Goal: Task Accomplishment & Management: Use online tool/utility

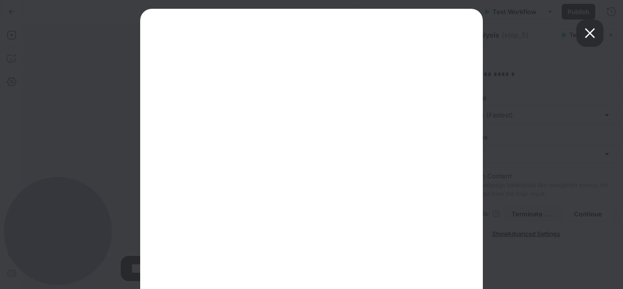
scroll to position [57, 0]
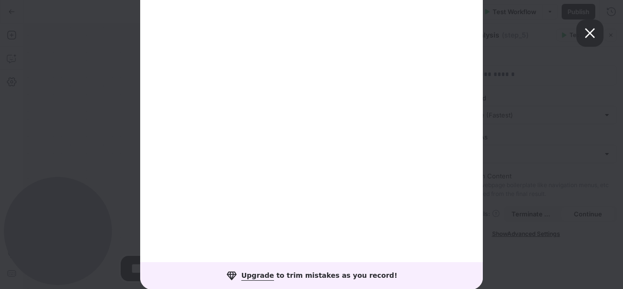
click at [587, 36] on span at bounding box center [591, 33] width 16 height 16
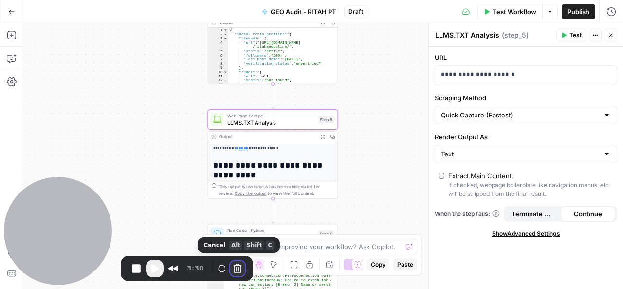
click at [234, 269] on button "Cancel Recording" at bounding box center [238, 269] width 16 height 16
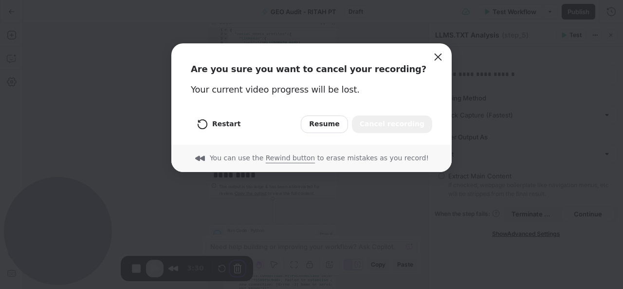
click at [378, 121] on span "Cancel recording" at bounding box center [392, 124] width 65 height 11
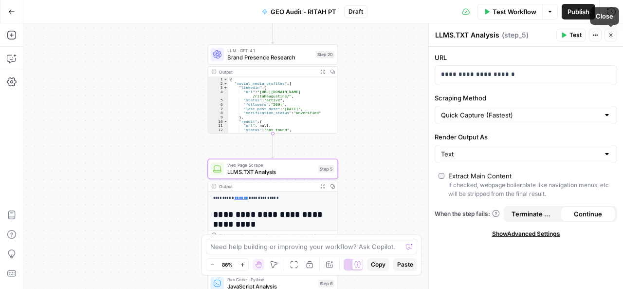
click at [607, 37] on button "Close" at bounding box center [611, 35] width 13 height 13
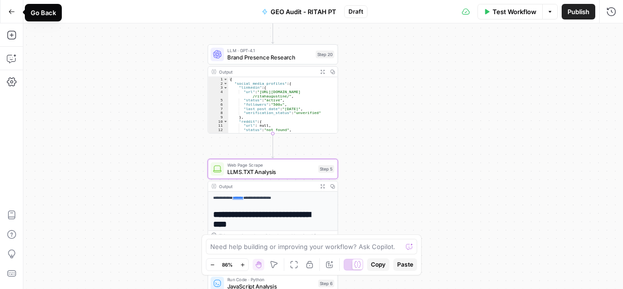
click at [10, 8] on icon "button" at bounding box center [11, 11] width 7 height 7
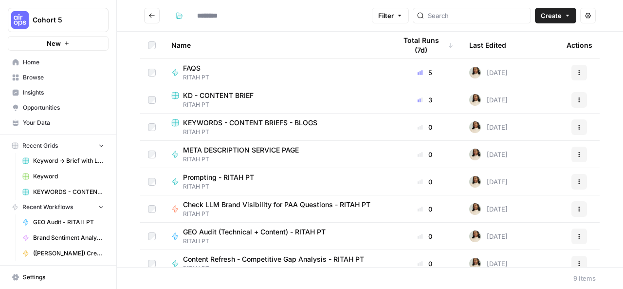
type input "********"
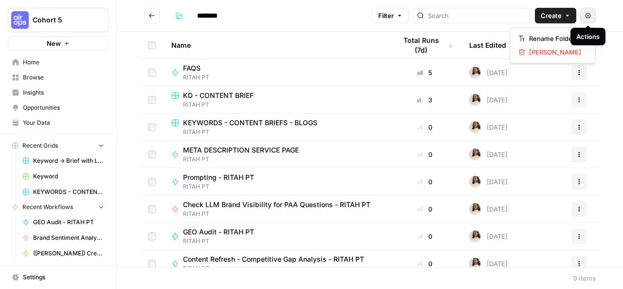
click at [588, 16] on icon "button" at bounding box center [588, 15] width 6 height 5
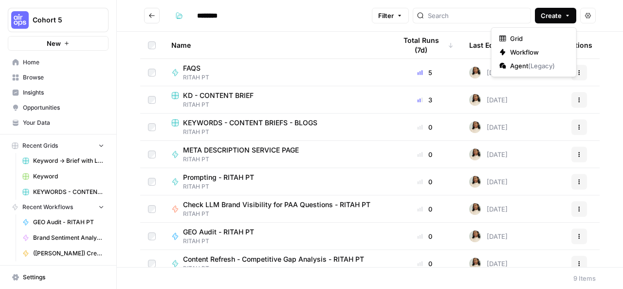
click at [565, 15] on icon "button" at bounding box center [568, 16] width 6 height 6
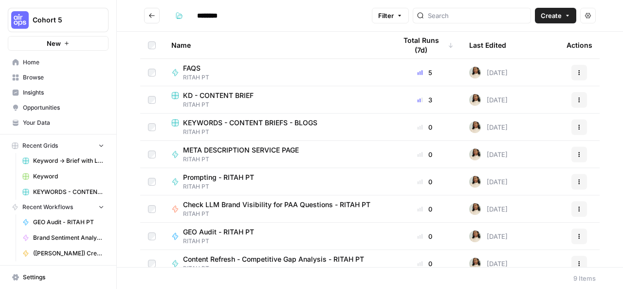
click at [150, 18] on icon "Go back" at bounding box center [152, 15] width 7 height 7
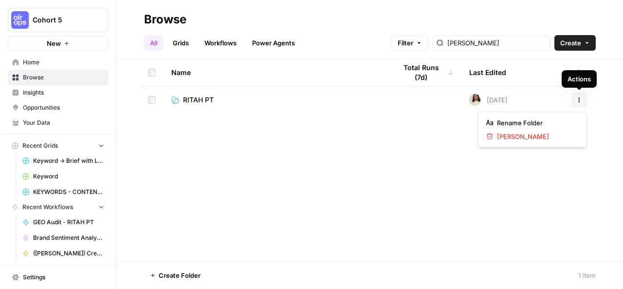
click at [578, 100] on icon "button" at bounding box center [580, 100] width 6 height 6
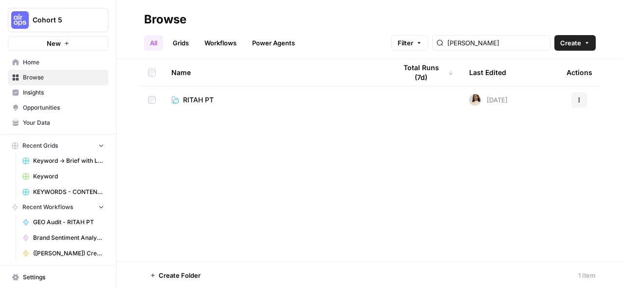
click at [280, 99] on link "RITAH PT" at bounding box center [275, 100] width 209 height 10
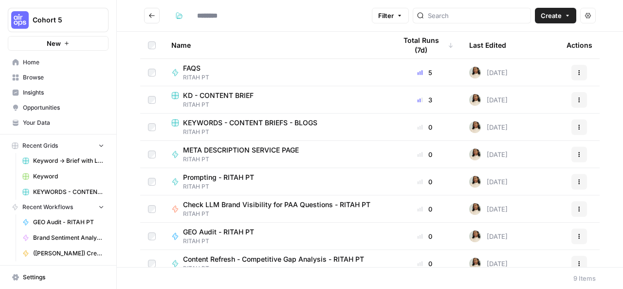
type input "********"
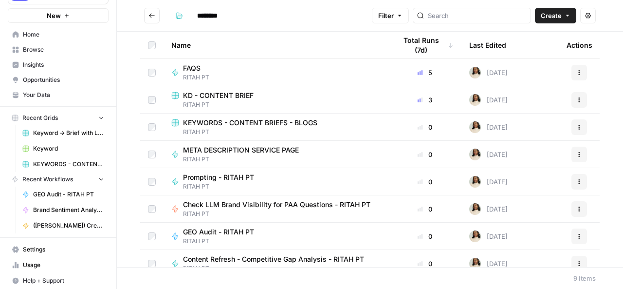
click at [98, 119] on icon "button" at bounding box center [101, 117] width 7 height 7
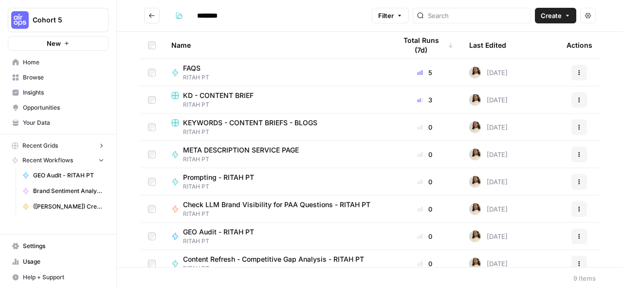
scroll to position [0, 0]
click at [103, 158] on icon "button" at bounding box center [101, 159] width 7 height 7
click at [39, 125] on span "Your Data" at bounding box center [63, 122] width 81 height 9
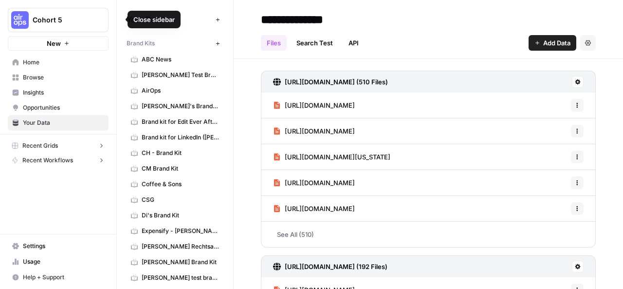
click at [120, 19] on icon "button" at bounding box center [118, 19] width 7 height 7
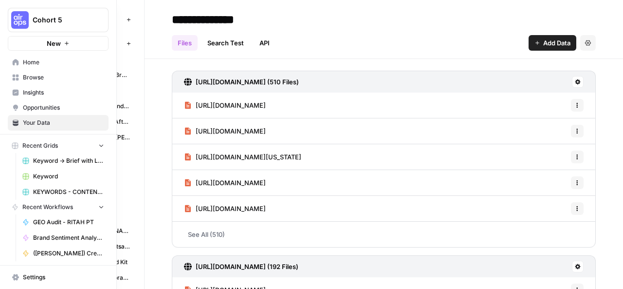
click at [34, 77] on span "Browse" at bounding box center [63, 77] width 81 height 9
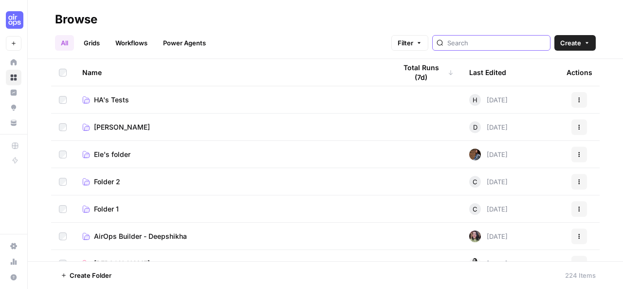
click at [485, 42] on input "search" at bounding box center [497, 43] width 99 height 10
type input "rita"
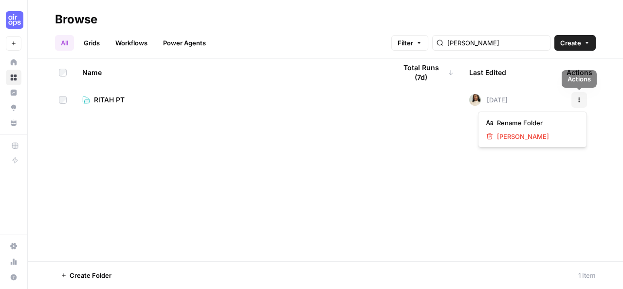
click at [582, 99] on icon "button" at bounding box center [580, 100] width 6 height 6
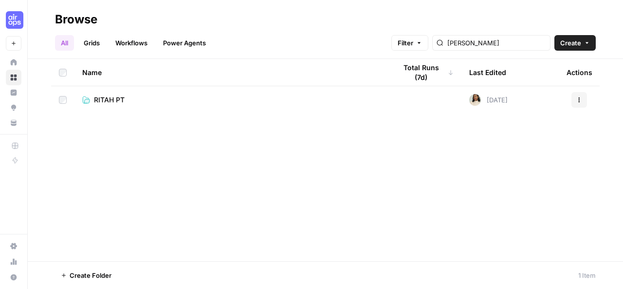
click at [403, 99] on td at bounding box center [425, 99] width 73 height 27
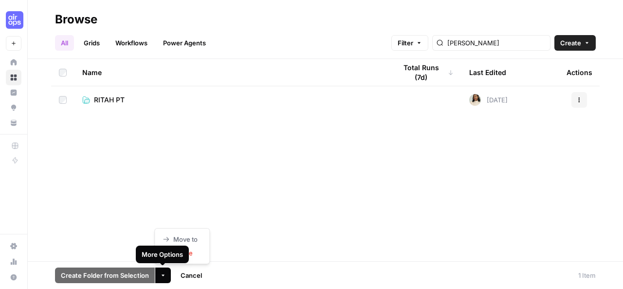
click at [161, 276] on icon "button" at bounding box center [163, 275] width 6 height 6
click at [289, 90] on td "RITAH PT" at bounding box center [232, 99] width 314 height 27
click at [254, 102] on link "RITAH PT" at bounding box center [231, 100] width 299 height 10
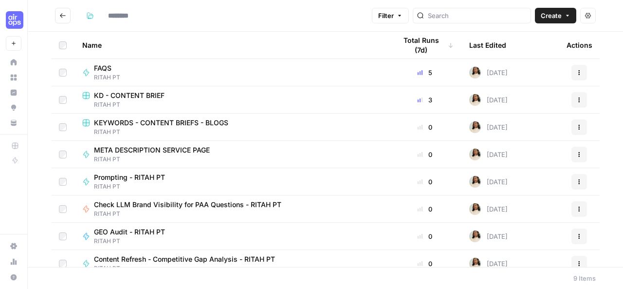
type input "********"
click at [340, 71] on div "FAQS RITAH PT" at bounding box center [231, 72] width 299 height 19
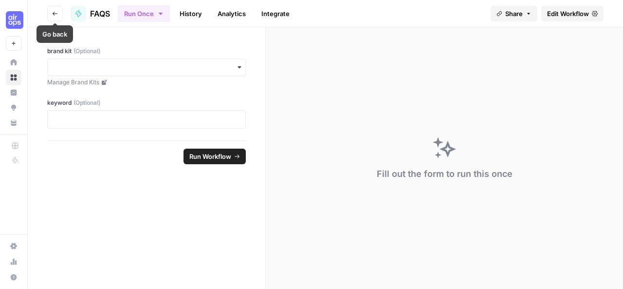
click at [55, 14] on icon "button" at bounding box center [55, 14] width 6 height 6
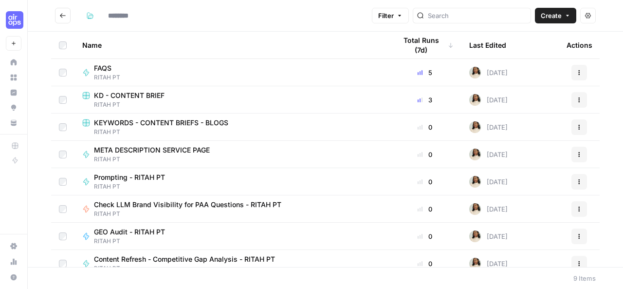
type input "********"
click at [307, 198] on td "Check LLM Brand Visibility for PAA Questions - RITAH PT RITAH PT" at bounding box center [232, 208] width 314 height 27
click at [296, 207] on div "Check LLM Brand Visibility for PAA Questions - RITAH PT RITAH PT" at bounding box center [231, 209] width 299 height 19
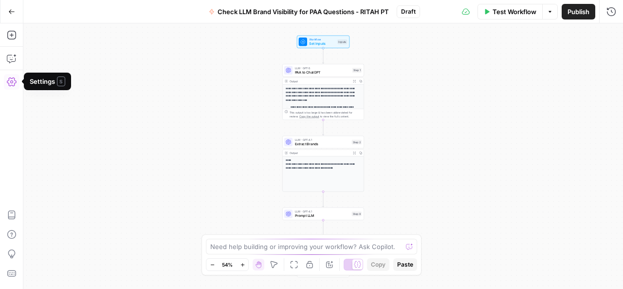
click at [10, 80] on icon "button" at bounding box center [12, 82] width 10 height 10
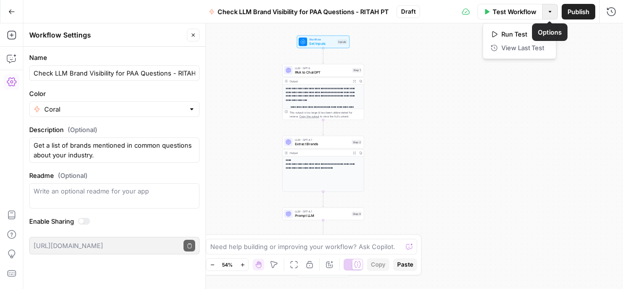
click at [548, 15] on button "Options" at bounding box center [551, 12] width 16 height 16
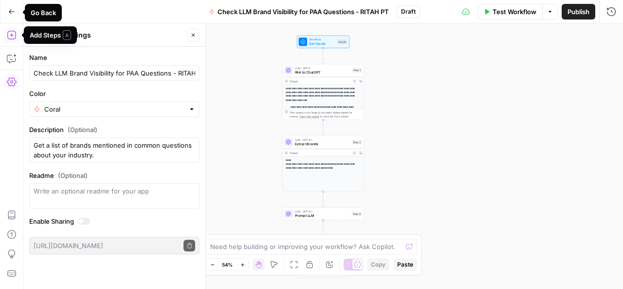
click at [9, 12] on icon "button" at bounding box center [11, 11] width 7 height 7
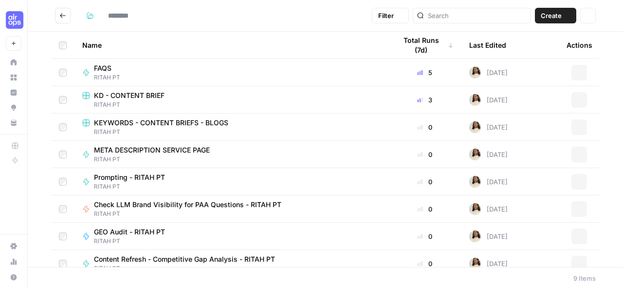
type input "********"
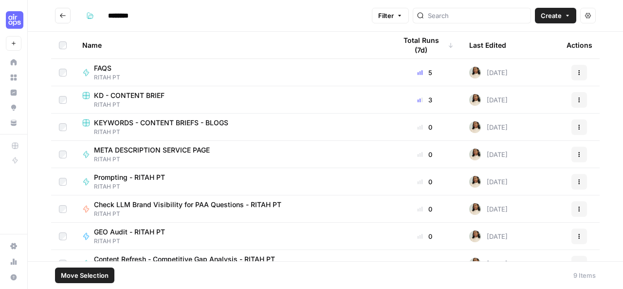
click at [65, 17] on icon "Go back" at bounding box center [62, 15] width 7 height 7
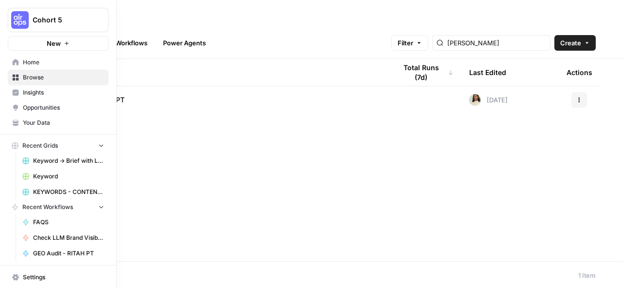
click at [34, 79] on span "Browse" at bounding box center [63, 77] width 81 height 9
click at [24, 77] on span "Browse" at bounding box center [63, 77] width 81 height 9
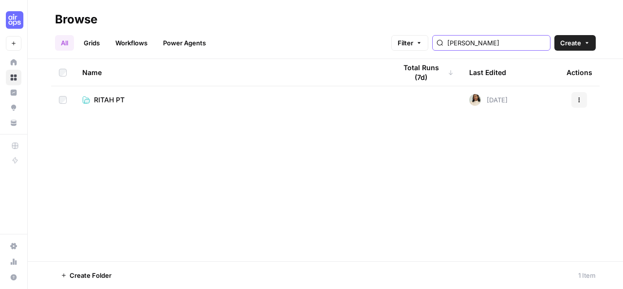
click at [543, 45] on input "rita" at bounding box center [497, 43] width 99 height 10
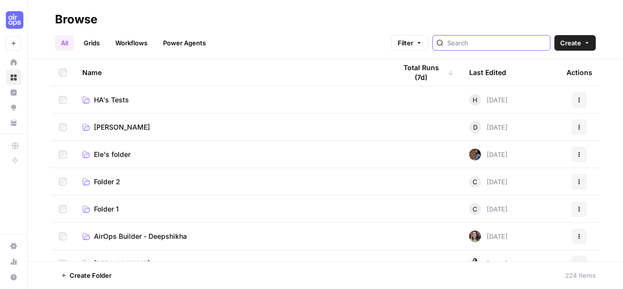
click at [497, 47] on input "search" at bounding box center [497, 43] width 99 height 10
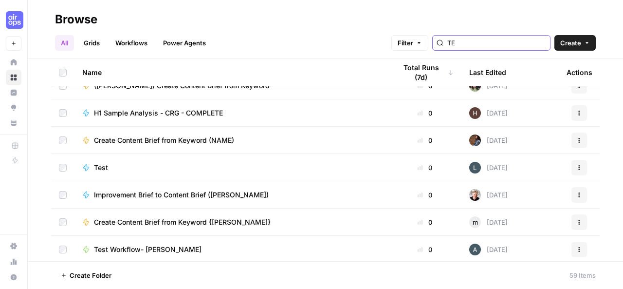
scroll to position [1215, 0]
type input "TE"
click at [102, 168] on span "Test" at bounding box center [101, 167] width 14 height 10
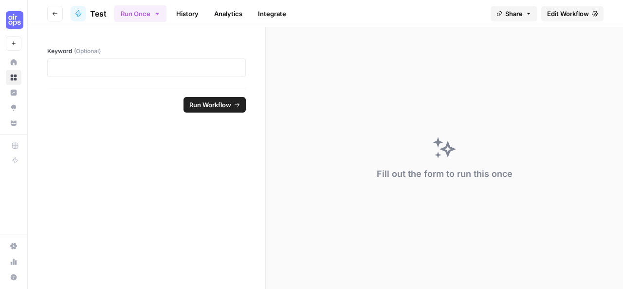
click at [184, 19] on link "History" at bounding box center [187, 14] width 34 height 16
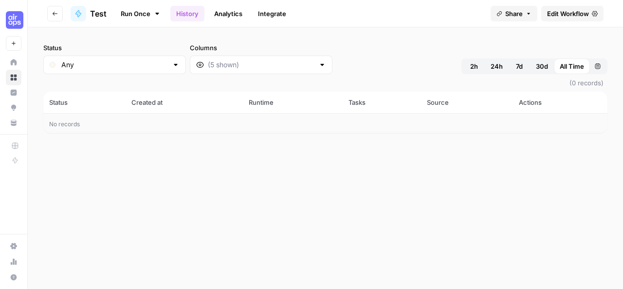
click at [278, 11] on link "Integrate" at bounding box center [272, 14] width 40 height 16
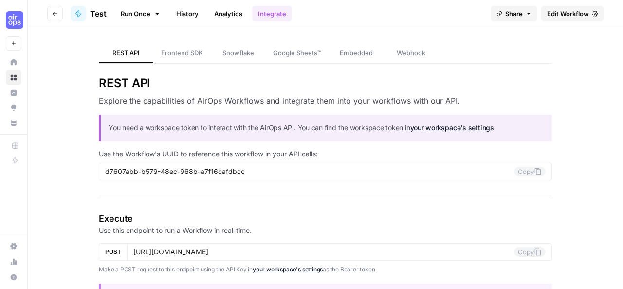
click at [560, 17] on span "Edit Workflow" at bounding box center [569, 14] width 42 height 10
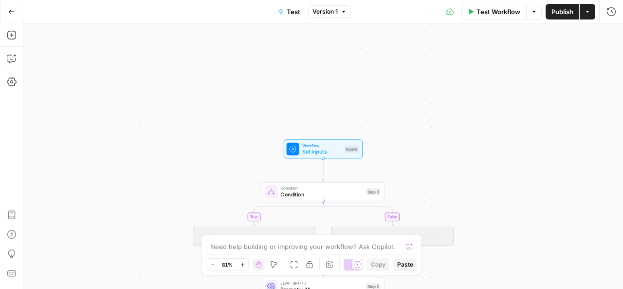
click at [7, 10] on button "Go Back" at bounding box center [12, 12] width 18 height 18
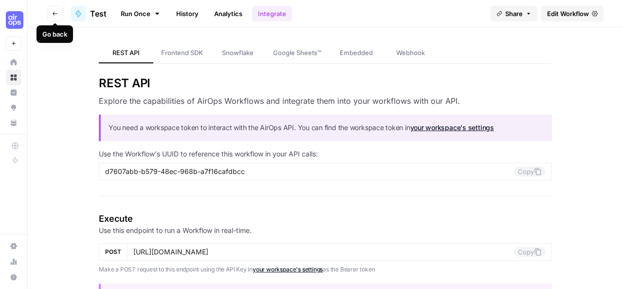
click at [49, 12] on button "Go back" at bounding box center [55, 14] width 16 height 16
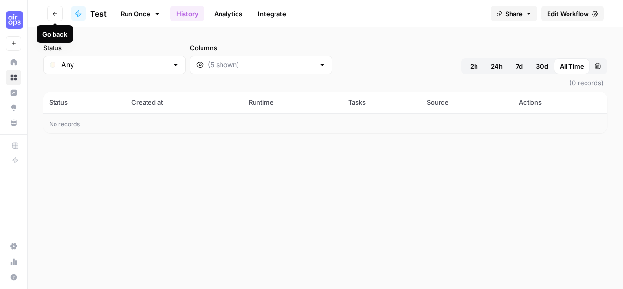
click at [56, 12] on icon "button" at bounding box center [55, 14] width 6 height 6
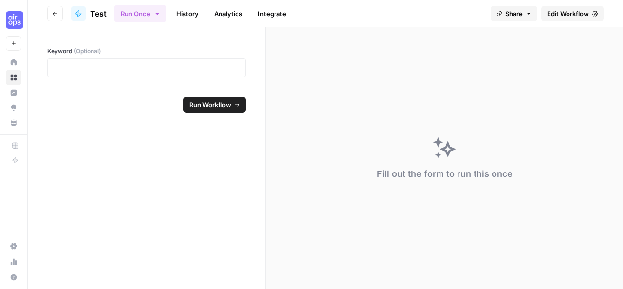
click at [56, 12] on icon "button" at bounding box center [55, 14] width 6 height 6
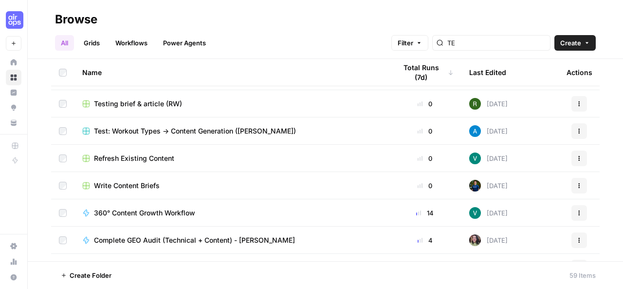
scroll to position [924, 0]
click at [276, 132] on div "Test: Workout Types -> Content Generation (Andrea)" at bounding box center [231, 131] width 299 height 10
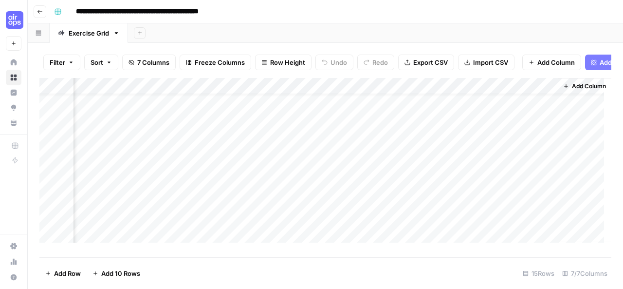
scroll to position [20, 333]
click at [42, 10] on icon "button" at bounding box center [40, 12] width 6 height 6
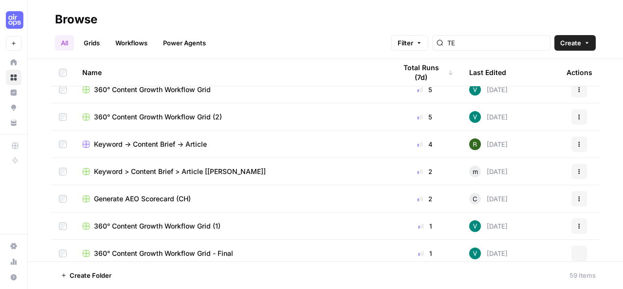
scroll to position [188, 0]
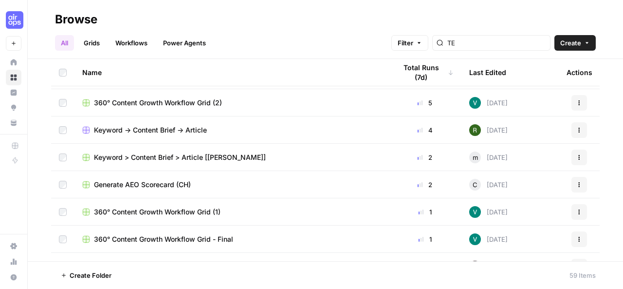
click at [134, 41] on link "Workflows" at bounding box center [132, 43] width 44 height 16
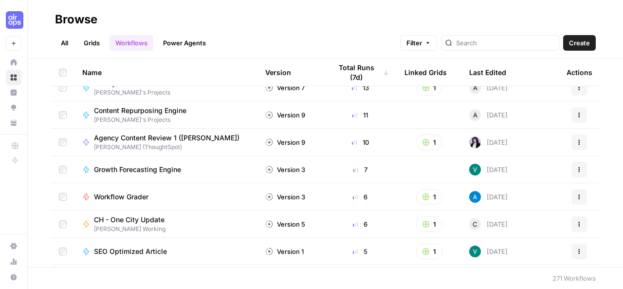
scroll to position [258, 0]
click at [165, 199] on div "Workflow Grader" at bounding box center [166, 196] width 168 height 10
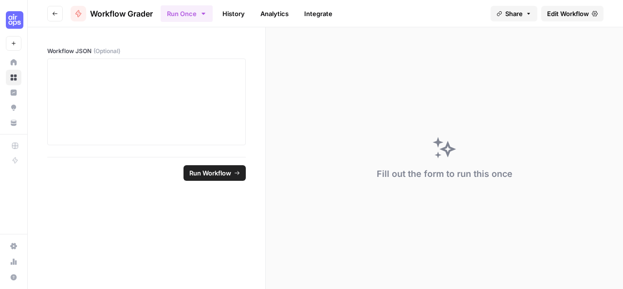
click at [514, 16] on span "Share" at bounding box center [515, 14] width 18 height 10
click at [556, 14] on span "Edit Workflow" at bounding box center [569, 14] width 42 height 10
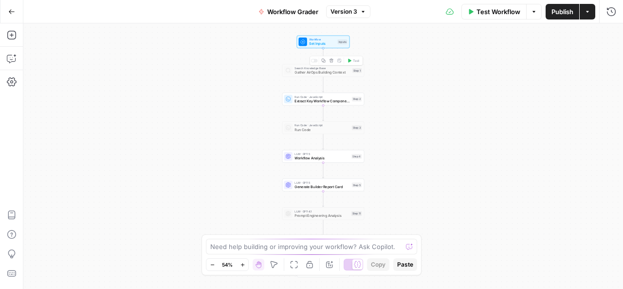
click at [303, 76] on div "Search Knowledge Base Gather AirOps Building Context Step 1 Copy step Delete st…" at bounding box center [324, 70] width 82 height 13
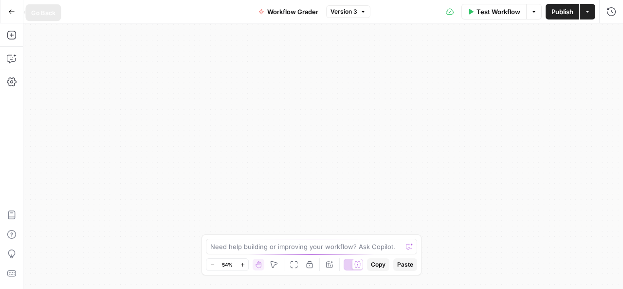
click at [7, 17] on button "Go Back" at bounding box center [12, 12] width 18 height 18
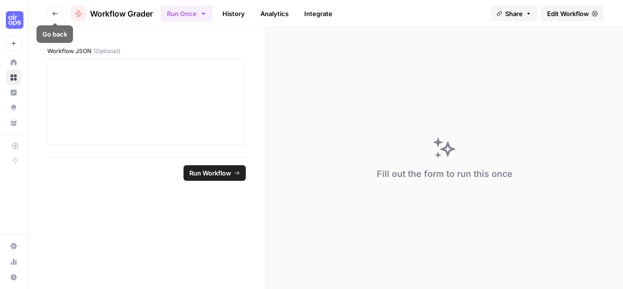
click at [57, 11] on icon "button" at bounding box center [55, 14] width 6 height 6
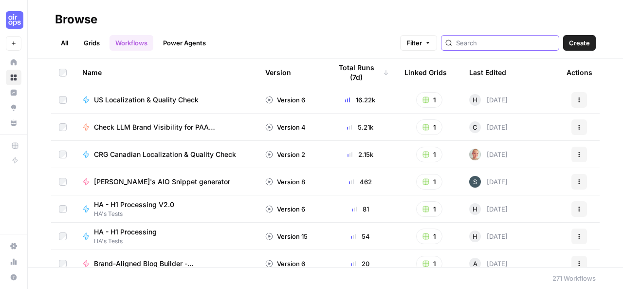
click at [486, 42] on input "search" at bounding box center [505, 43] width 99 height 10
type input "rita"
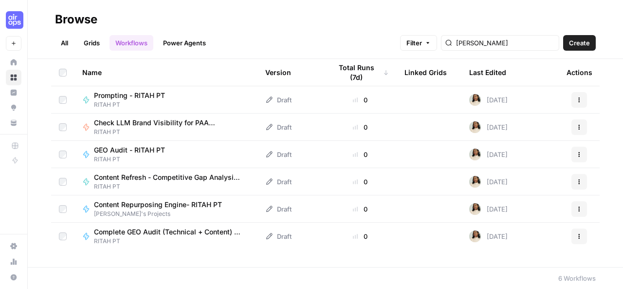
click at [65, 43] on link "All" at bounding box center [64, 43] width 19 height 16
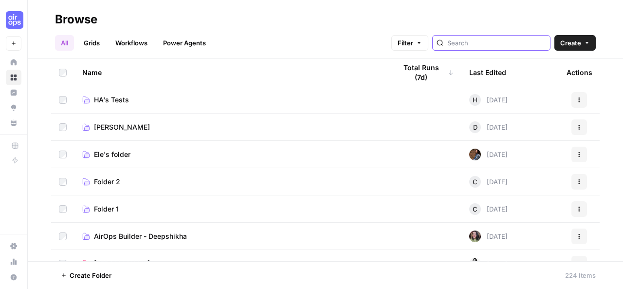
click at [479, 46] on input "search" at bounding box center [497, 43] width 99 height 10
type input "rita"
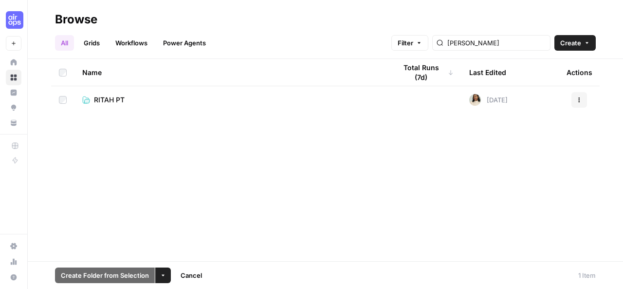
click at [137, 95] on link "RITAH PT" at bounding box center [231, 100] width 299 height 10
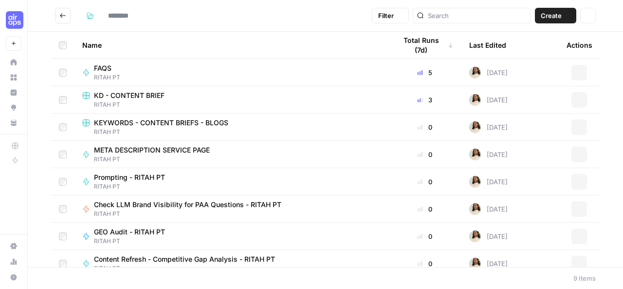
type input "********"
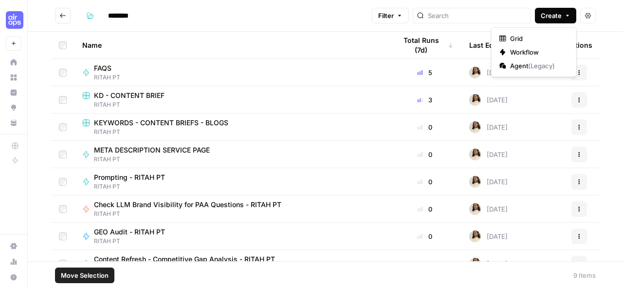
click at [567, 17] on icon "button" at bounding box center [568, 16] width 6 height 6
click at [590, 14] on icon "button" at bounding box center [588, 15] width 6 height 5
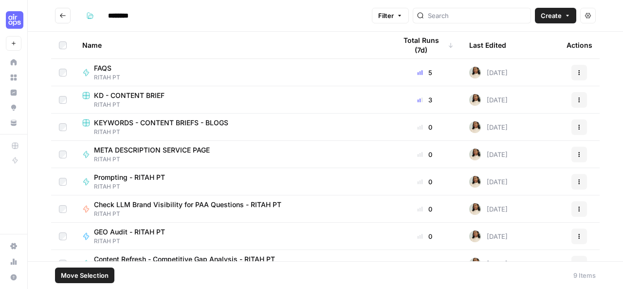
click at [315, 68] on div "FAQS RITAH PT" at bounding box center [231, 72] width 299 height 19
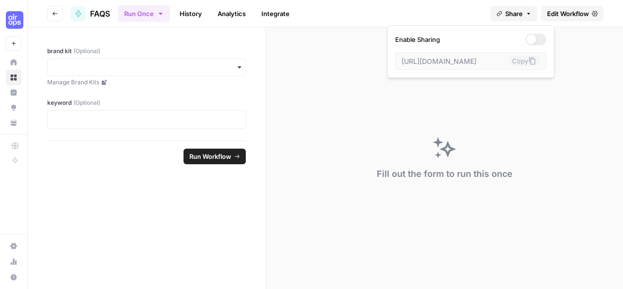
click at [528, 13] on icon "button" at bounding box center [529, 13] width 3 height 1
click at [526, 39] on div at bounding box center [536, 40] width 21 height 12
click at [526, 40] on div at bounding box center [536, 40] width 21 height 12
click at [592, 12] on link "Edit Workflow" at bounding box center [573, 14] width 62 height 16
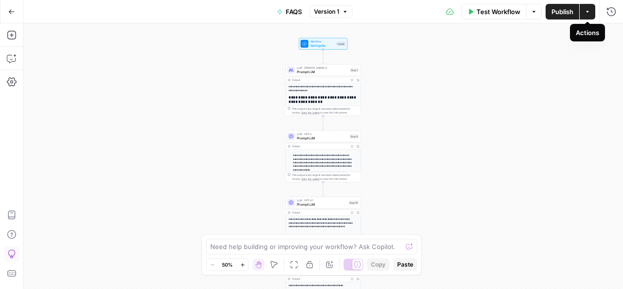
click at [589, 9] on icon "button" at bounding box center [588, 12] width 6 height 6
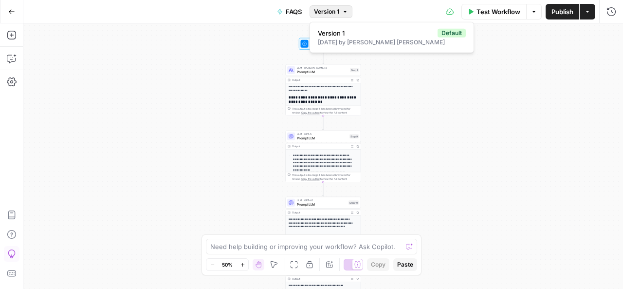
click at [344, 14] on icon "button" at bounding box center [345, 12] width 6 height 6
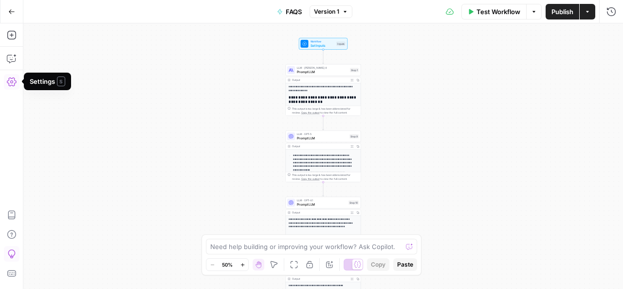
click at [11, 85] on icon "button" at bounding box center [12, 82] width 10 height 10
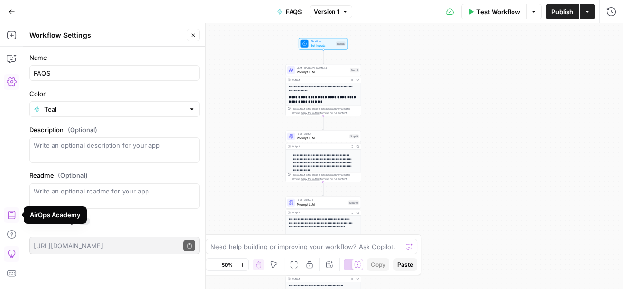
click at [11, 216] on icon "button" at bounding box center [12, 215] width 10 height 10
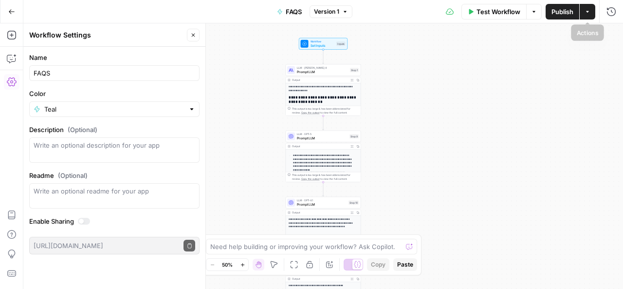
click at [595, 11] on button "Actions" at bounding box center [588, 12] width 16 height 16
click at [12, 11] on icon "button" at bounding box center [11, 11] width 7 height 7
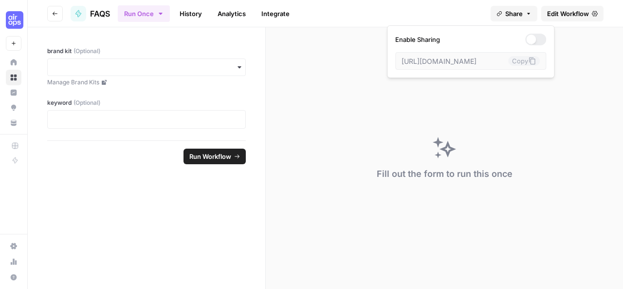
click at [527, 16] on icon "button" at bounding box center [529, 14] width 6 height 6
click at [57, 15] on icon "button" at bounding box center [55, 14] width 6 height 6
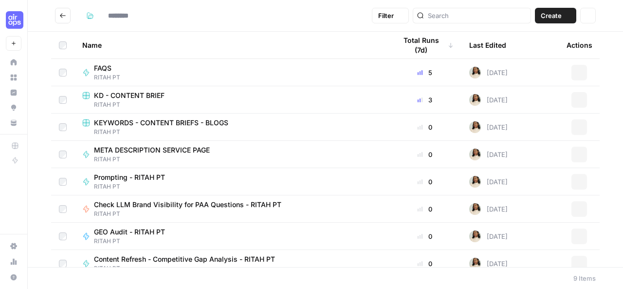
type input "********"
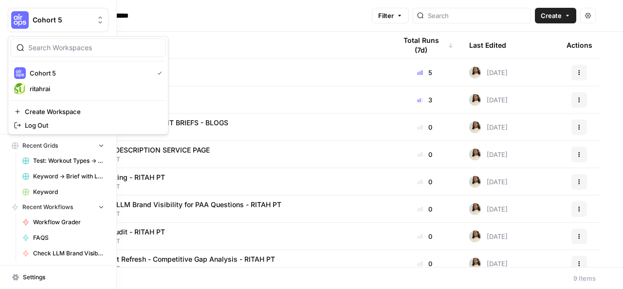
click at [95, 21] on icon "Workspace: Cohort 5" at bounding box center [100, 20] width 10 height 10
click at [38, 86] on span "ritahrai" at bounding box center [94, 89] width 129 height 10
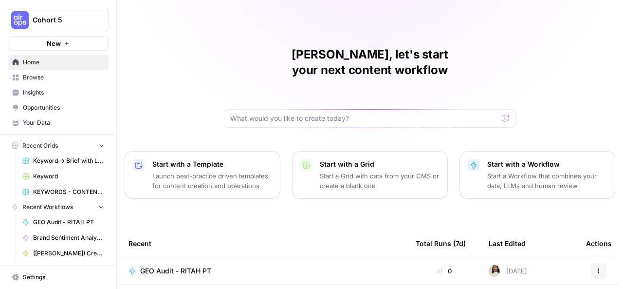
click at [95, 20] on icon "Workspace: Cohort 5" at bounding box center [100, 20] width 10 height 10
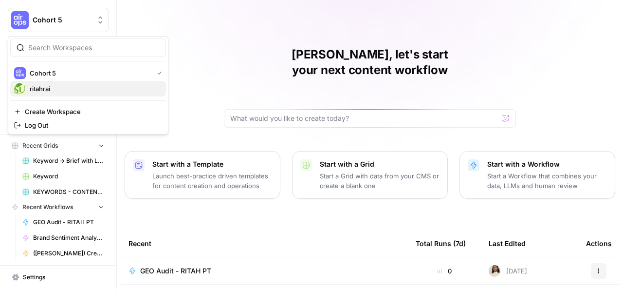
click at [55, 90] on span "ritahrai" at bounding box center [94, 89] width 129 height 10
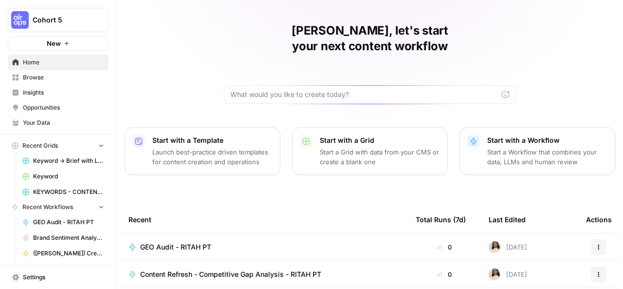
scroll to position [22, 0]
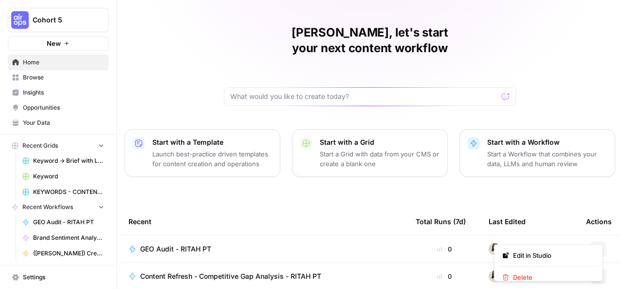
click at [596, 246] on icon "button" at bounding box center [599, 249] width 6 height 6
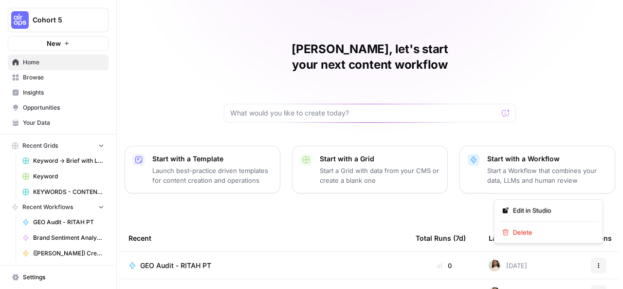
scroll to position [0, 0]
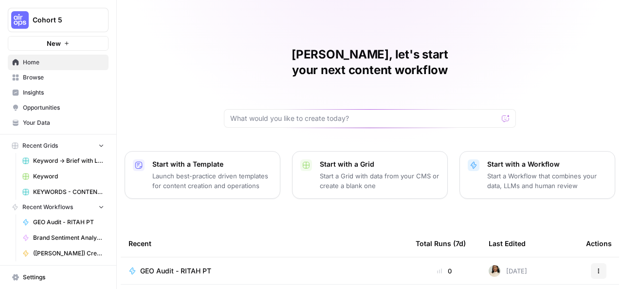
click at [70, 78] on span "Browse" at bounding box center [63, 77] width 81 height 9
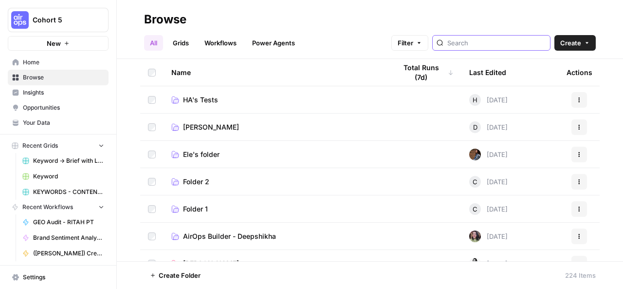
click at [475, 47] on input "search" at bounding box center [497, 43] width 99 height 10
type input "rita"
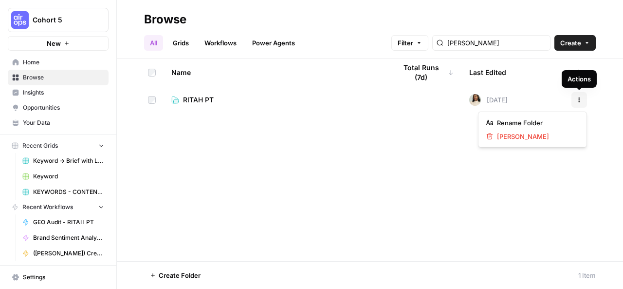
click at [582, 102] on icon "button" at bounding box center [580, 100] width 6 height 6
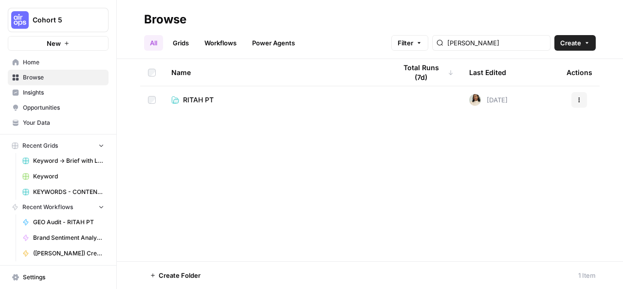
click at [280, 98] on link "RITAH PT" at bounding box center [275, 100] width 209 height 10
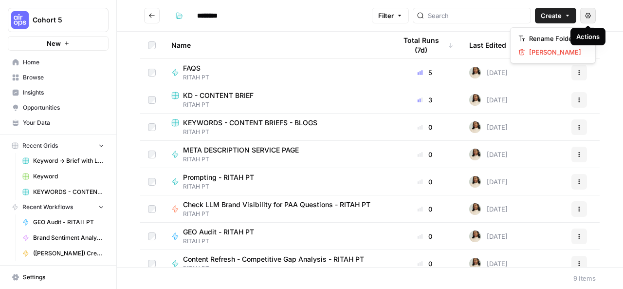
click at [588, 18] on icon "button" at bounding box center [588, 16] width 6 height 6
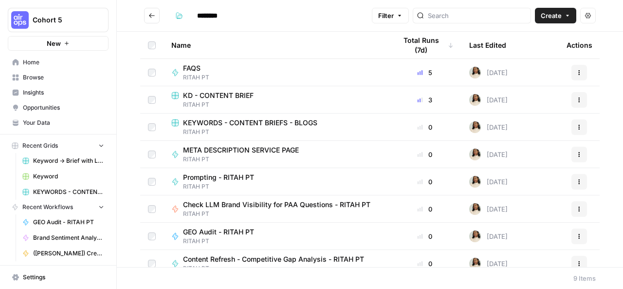
click at [51, 124] on span "Your Data" at bounding box center [63, 122] width 81 height 9
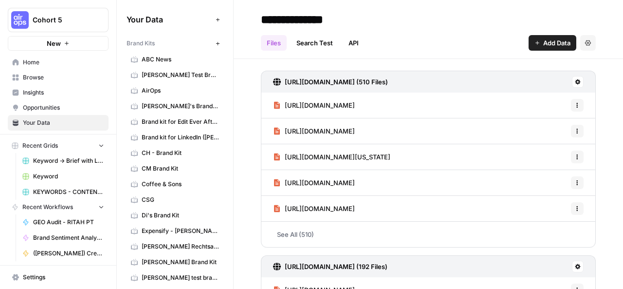
click at [150, 43] on span "Brand Kits" at bounding box center [141, 43] width 28 height 9
click at [134, 43] on span "Brand Kits" at bounding box center [141, 43] width 28 height 9
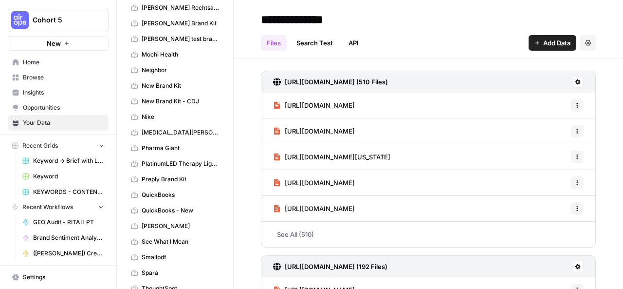
scroll to position [239, 0]
click at [154, 221] on span "[PERSON_NAME]" at bounding box center [180, 225] width 77 height 9
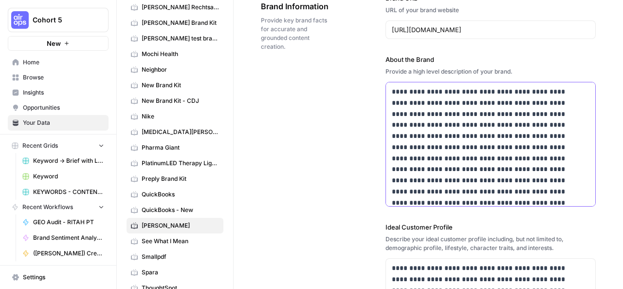
scroll to position [28, 0]
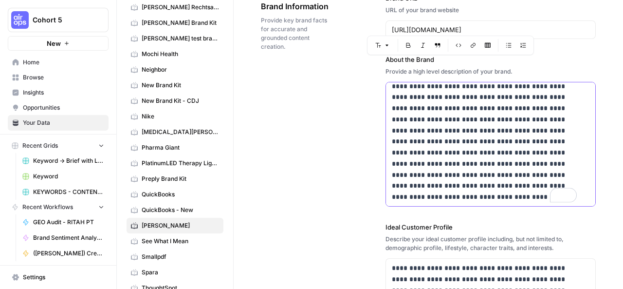
drag, startPoint x: 390, startPoint y: 91, endPoint x: 538, endPoint y: 199, distance: 183.6
click at [538, 199] on div "**********" at bounding box center [490, 131] width 209 height 152
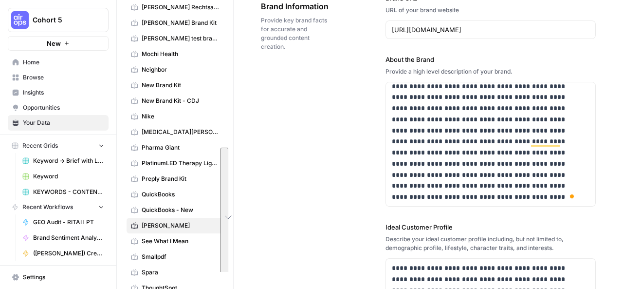
scroll to position [66, 0]
click at [346, 208] on div "**********" at bounding box center [428, 292] width 335 height 637
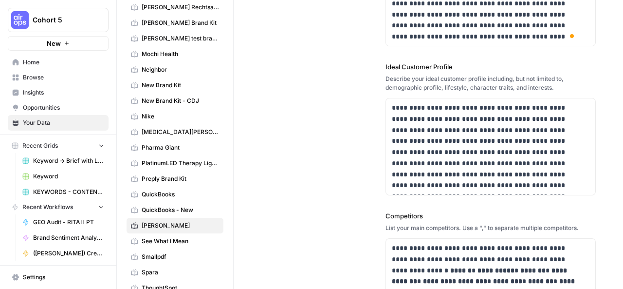
scroll to position [227, 0]
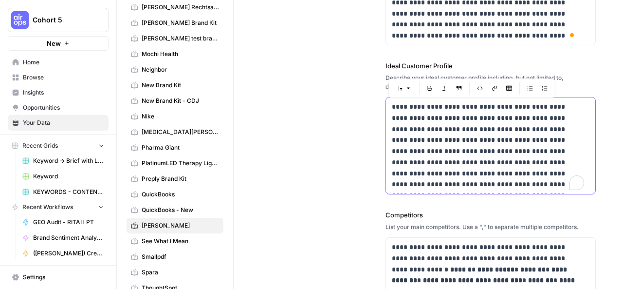
drag, startPoint x: 390, startPoint y: 106, endPoint x: 564, endPoint y: 182, distance: 190.0
click at [564, 182] on div "**********" at bounding box center [490, 145] width 209 height 96
copy p "**********"
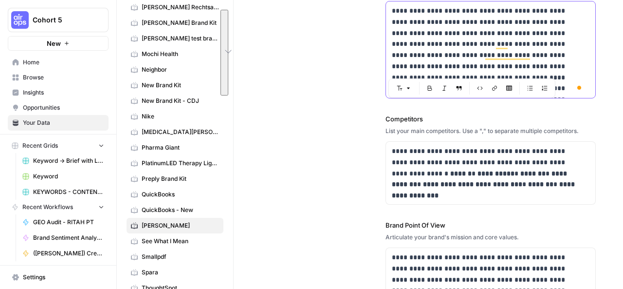
scroll to position [324, 0]
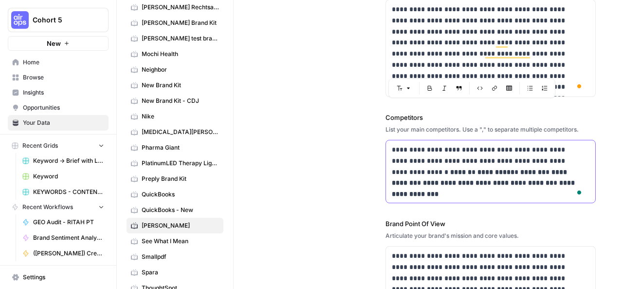
drag, startPoint x: 390, startPoint y: 149, endPoint x: 573, endPoint y: 187, distance: 187.1
click at [573, 187] on div "**********" at bounding box center [490, 171] width 209 height 62
copy p "**********"
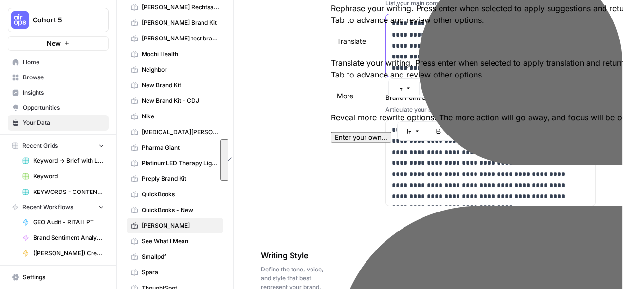
scroll to position [0, 0]
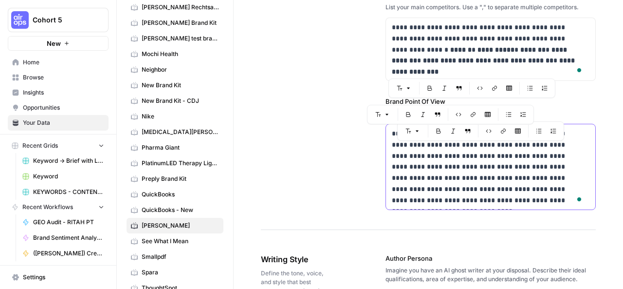
drag, startPoint x: 387, startPoint y: 132, endPoint x: 522, endPoint y: 204, distance: 152.5
click at [522, 204] on div "**********" at bounding box center [490, 166] width 209 height 85
copy p "**********"
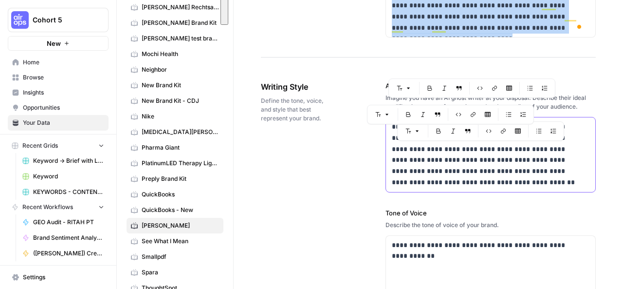
click at [438, 183] on p "**********" at bounding box center [488, 154] width 192 height 67
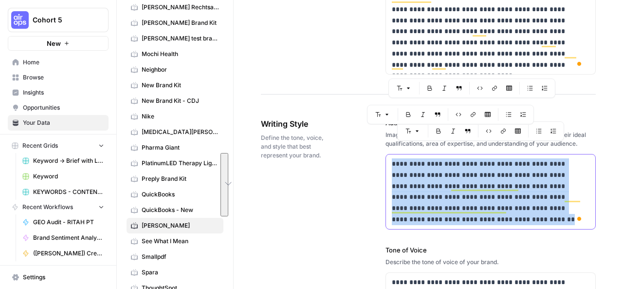
drag, startPoint x: 390, startPoint y: 159, endPoint x: 448, endPoint y: 217, distance: 82.3
click at [448, 217] on div "**********" at bounding box center [490, 191] width 209 height 75
copy p "**********"
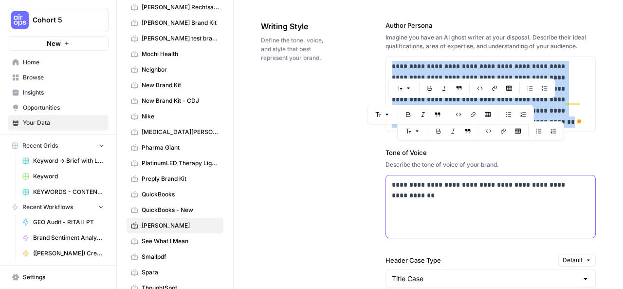
click at [389, 181] on div "**********" at bounding box center [490, 206] width 209 height 62
copy p "**********"
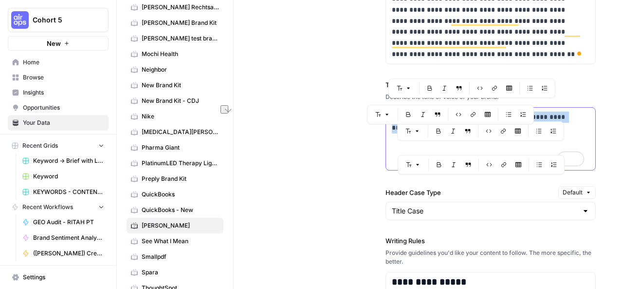
scroll to position [765, 0]
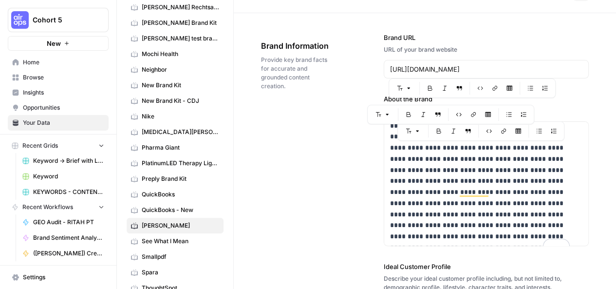
click at [48, 66] on span "Home" at bounding box center [63, 62] width 81 height 9
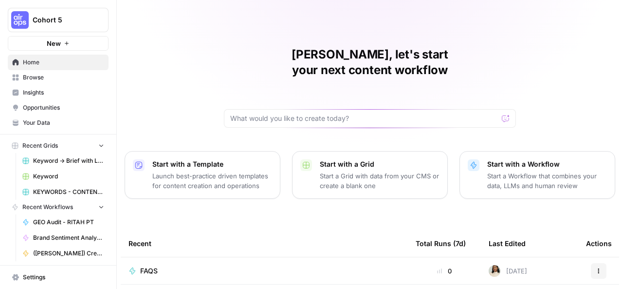
click at [98, 146] on icon "button" at bounding box center [101, 145] width 7 height 7
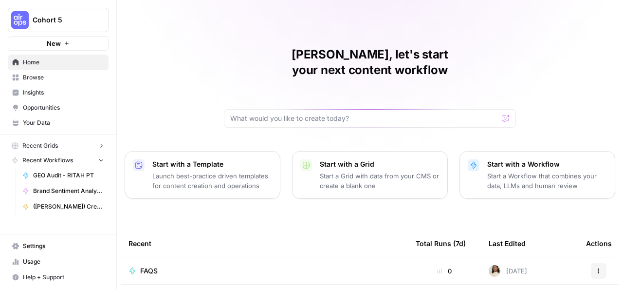
click at [101, 158] on icon "button" at bounding box center [101, 159] width 7 height 7
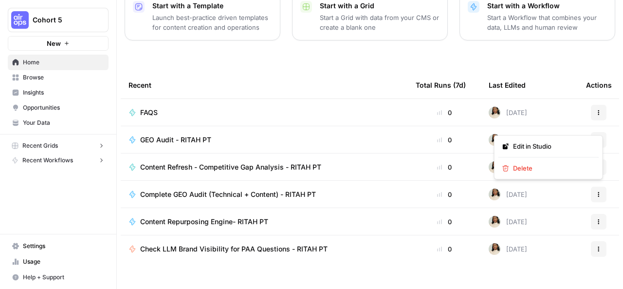
click at [596, 137] on icon "button" at bounding box center [599, 140] width 6 height 6
click at [594, 98] on body "Cohort 5 New Home Browse Insights Opportunities Your Data Recent Grids Keyword …" at bounding box center [311, 144] width 623 height 289
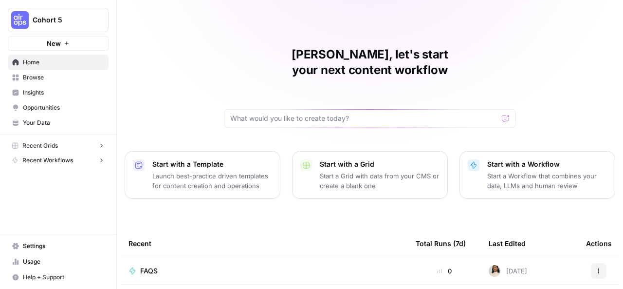
click at [51, 78] on span "Browse" at bounding box center [63, 77] width 81 height 9
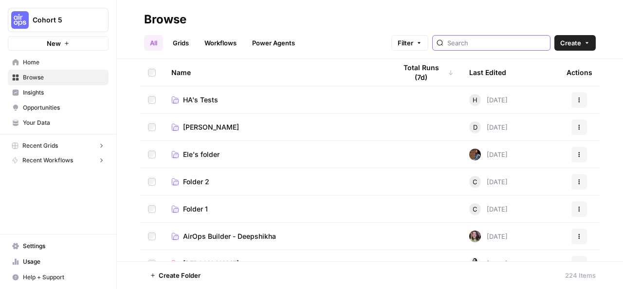
click at [480, 43] on input "search" at bounding box center [497, 43] width 99 height 10
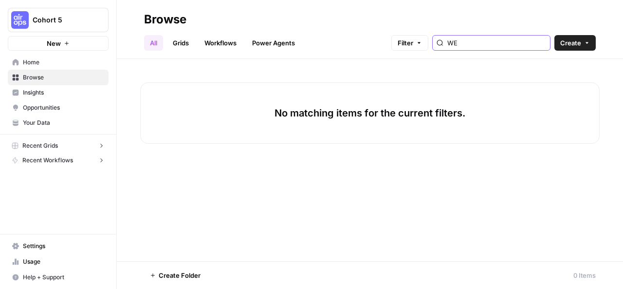
type input "W"
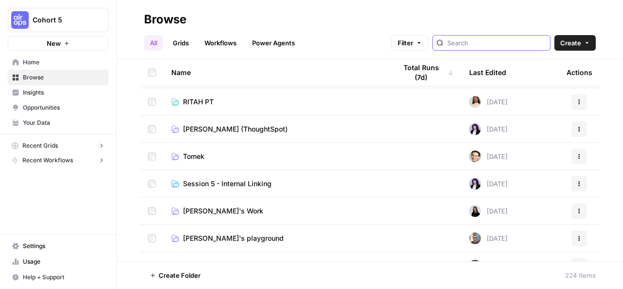
scroll to position [299, 0]
click at [221, 43] on link "Workflows" at bounding box center [221, 43] width 44 height 16
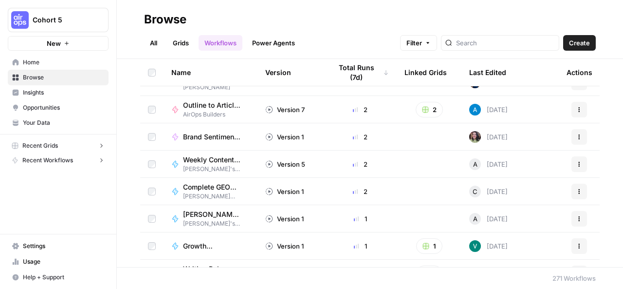
scroll to position [700, 0]
click at [226, 134] on span "Brand Sentiment Analysis - [PERSON_NAME]" at bounding box center [212, 137] width 59 height 10
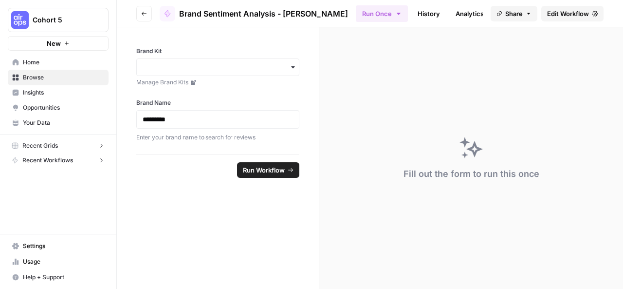
click at [571, 12] on span "Edit Workflow" at bounding box center [569, 14] width 42 height 10
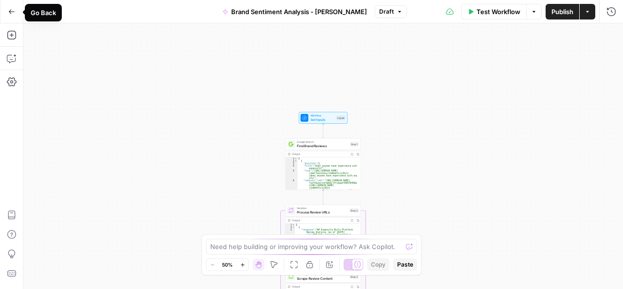
click at [12, 10] on icon "button" at bounding box center [11, 11] width 7 height 7
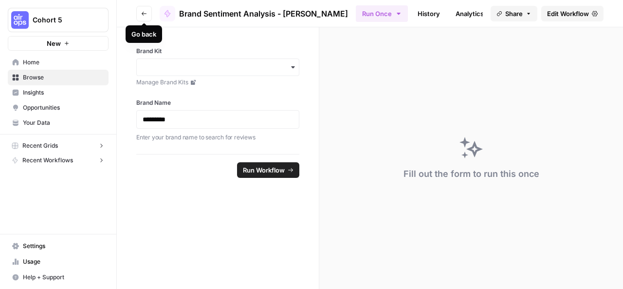
click at [145, 15] on icon "button" at bounding box center [144, 14] width 6 height 6
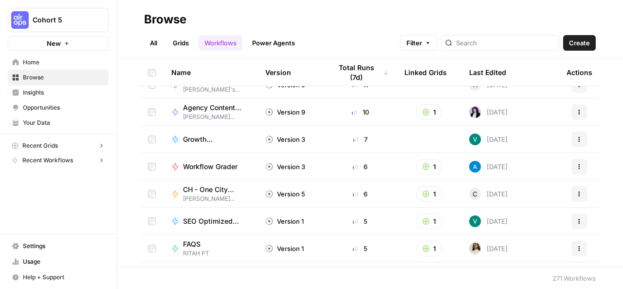
scroll to position [288, 0]
click at [220, 167] on span "Workflow Grader" at bounding box center [210, 166] width 55 height 10
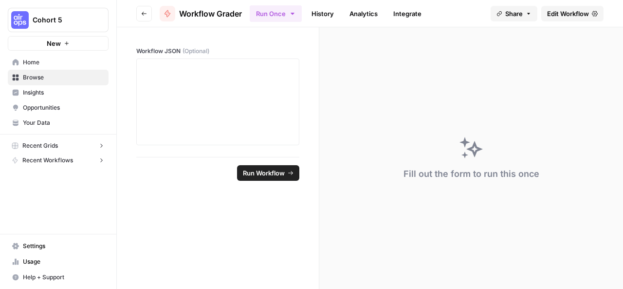
click at [564, 12] on span "Edit Workflow" at bounding box center [569, 14] width 42 height 10
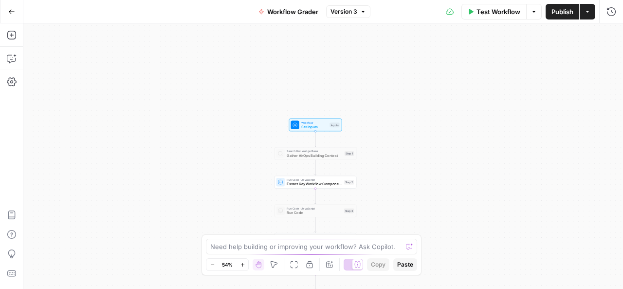
click at [16, 11] on button "Go Back" at bounding box center [12, 12] width 18 height 18
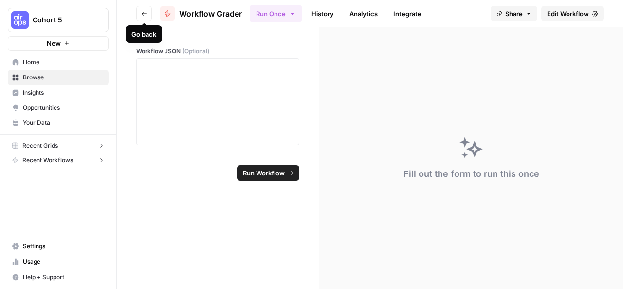
click at [143, 12] on icon "button" at bounding box center [144, 14] width 5 height 4
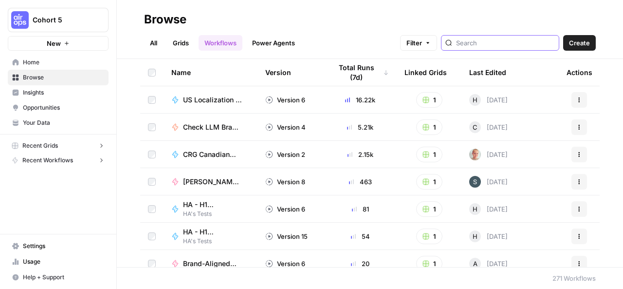
click at [471, 41] on input "search" at bounding box center [505, 43] width 99 height 10
type input "rita"
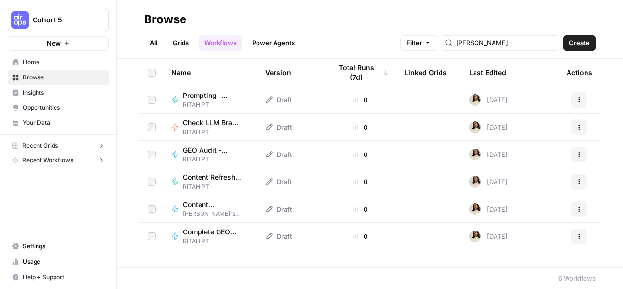
click at [579, 236] on icon "button" at bounding box center [580, 236] width 6 height 6
click at [423, 238] on td at bounding box center [429, 236] width 65 height 27
drag, startPoint x: 423, startPoint y: 238, endPoint x: 268, endPoint y: 237, distance: 155.4
click at [268, 237] on tr "Complete GEO Audit (Technical + Content) - RITAH PT RITAH PT Draft 0 Today Acti…" at bounding box center [370, 236] width 460 height 27
click at [268, 237] on icon at bounding box center [269, 236] width 8 height 8
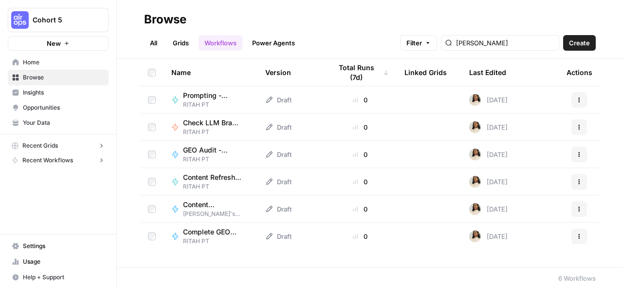
click at [268, 237] on icon at bounding box center [269, 236] width 8 height 8
click at [229, 227] on span "Complete GEO Audit (Technical + Content) - RITAH PT" at bounding box center [212, 232] width 59 height 10
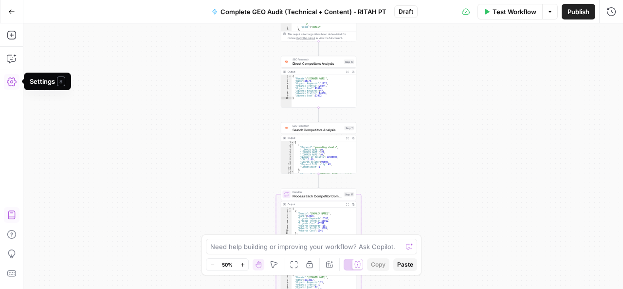
click at [14, 214] on icon "button" at bounding box center [12, 215] width 10 height 10
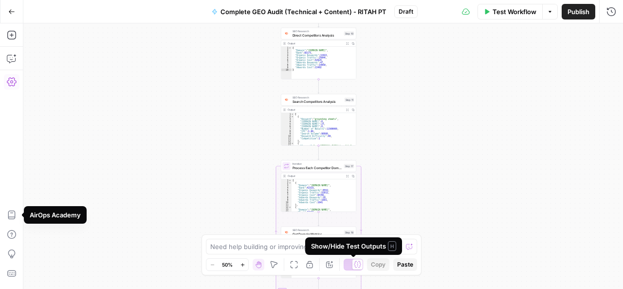
click at [353, 264] on div at bounding box center [358, 264] width 10 height 10
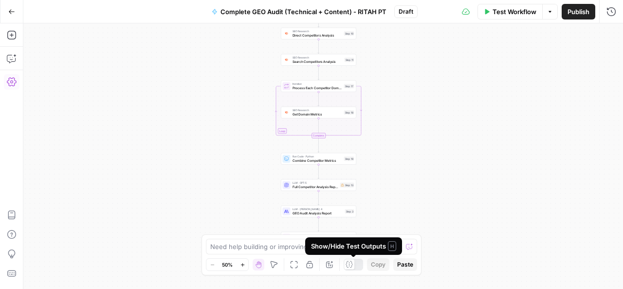
click at [360, 264] on div at bounding box center [353, 265] width 19 height 12
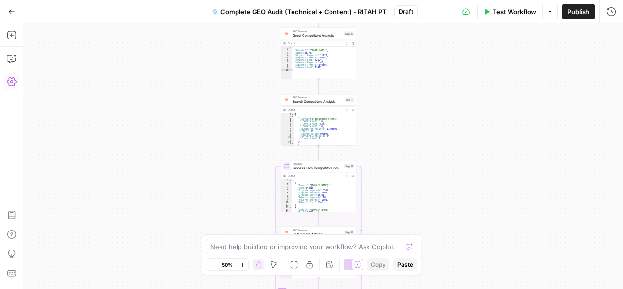
click at [354, 264] on icon at bounding box center [357, 264] width 7 height 7
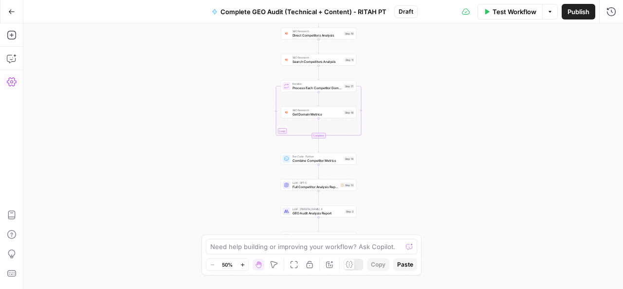
click at [354, 264] on div at bounding box center [349, 264] width 10 height 10
click at [349, 264] on div at bounding box center [353, 265] width 19 height 12
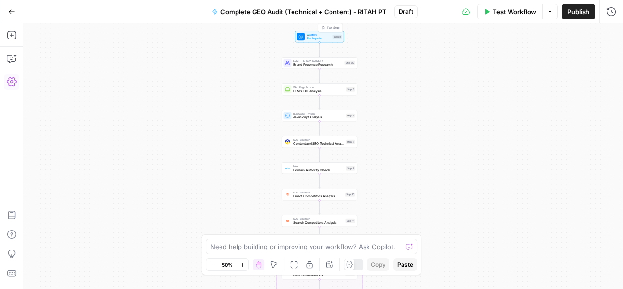
drag, startPoint x: 295, startPoint y: 69, endPoint x: 296, endPoint y: 37, distance: 32.2
click at [296, 37] on div "Workflow Set Inputs Inputs Test Step" at bounding box center [320, 37] width 49 height 12
click at [288, 40] on div "Workflow Set Inputs Inputs" at bounding box center [320, 37] width 76 height 12
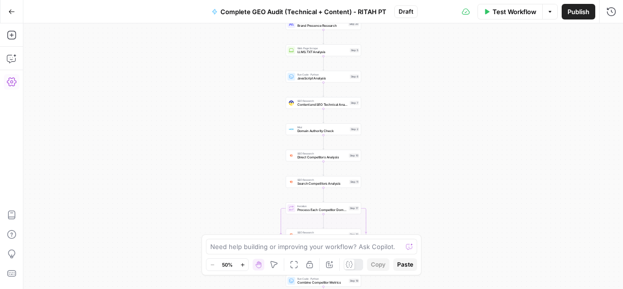
drag, startPoint x: 288, startPoint y: 40, endPoint x: 292, endPoint y: 1, distance: 39.2
click at [292, 1] on div "Go Back Complete GEO Audit (Technical + Content) - RITAH PT Draft Test Workflow…" at bounding box center [311, 144] width 623 height 289
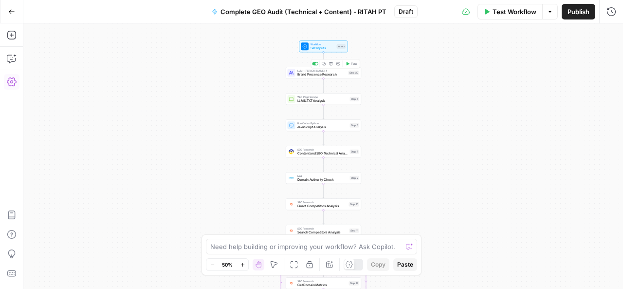
click at [316, 76] on div "LLM · Claude Sonnet 4 Brand Presence Research Step 20 Copy step Delete step Add…" at bounding box center [324, 73] width 76 height 12
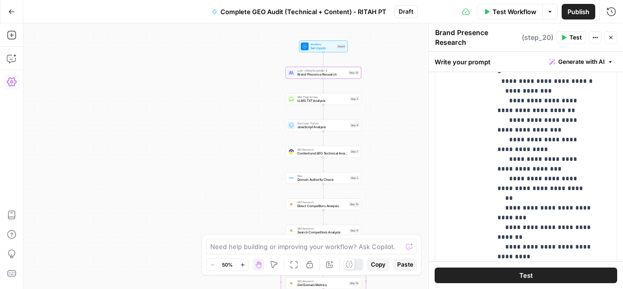
scroll to position [253, 0]
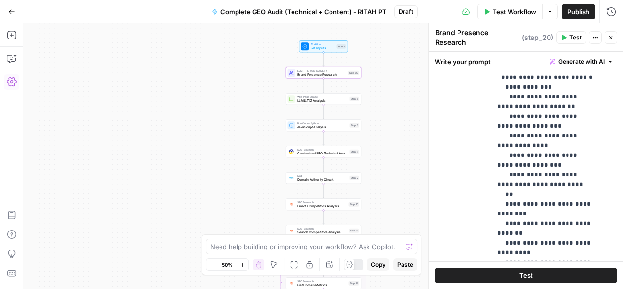
click at [311, 105] on div "Workflow Set Inputs Inputs LLM · Claude Sonnet 4 Brand Presence Research Step 2…" at bounding box center [323, 155] width 600 height 265
click at [316, 101] on span "LLMS.TXT Analysis" at bounding box center [323, 100] width 51 height 5
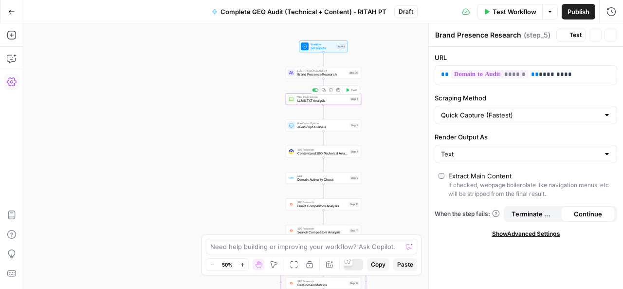
type textarea "LLMS.TXT Analysis"
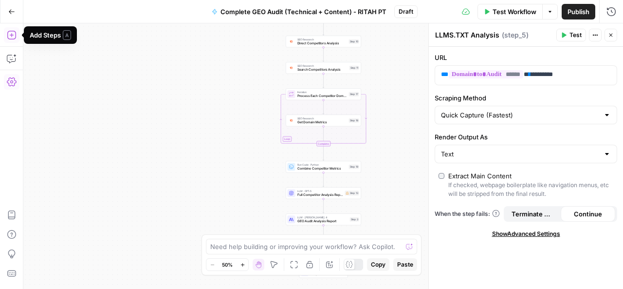
click at [11, 35] on icon "button" at bounding box center [11, 35] width 9 height 9
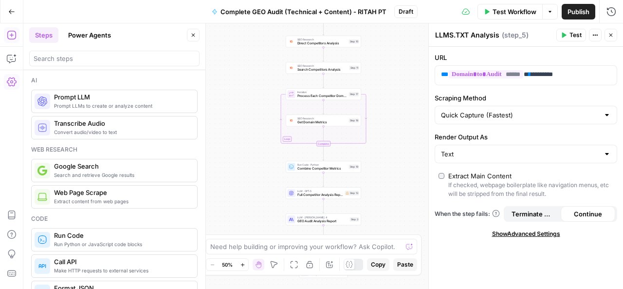
click at [11, 35] on icon "button" at bounding box center [11, 35] width 9 height 9
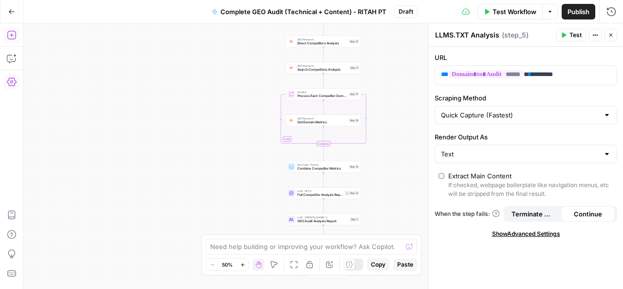
click at [11, 35] on icon "button" at bounding box center [11, 35] width 9 height 9
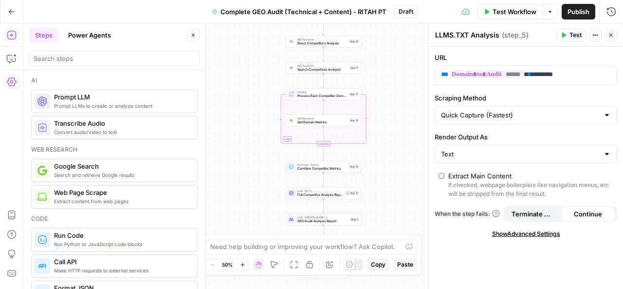
click at [100, 37] on button "Power Agents" at bounding box center [89, 35] width 55 height 16
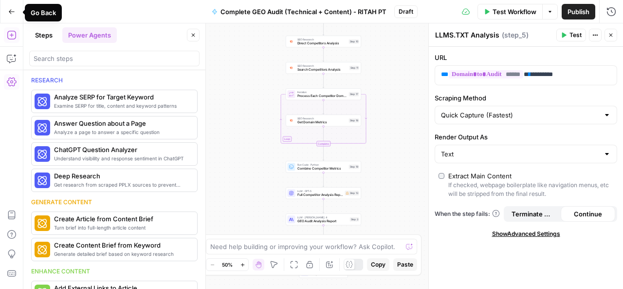
click at [9, 9] on icon "button" at bounding box center [11, 11] width 7 height 7
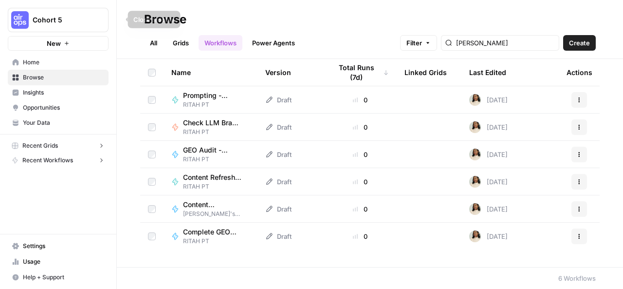
click at [117, 19] on icon "button" at bounding box center [118, 20] width 2 height 4
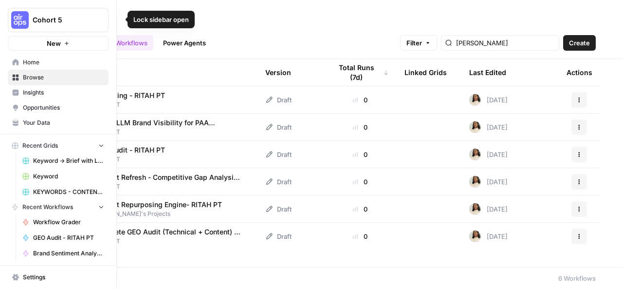
click at [119, 18] on icon "button" at bounding box center [118, 19] width 7 height 7
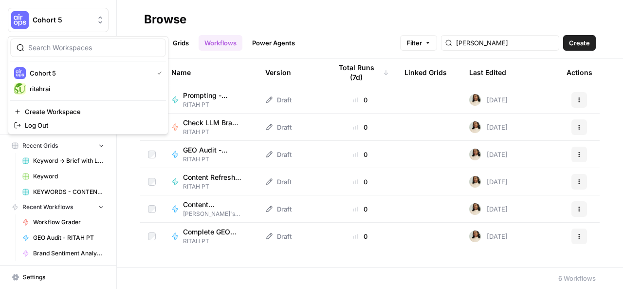
click at [95, 21] on icon "Workspace: Cohort 5" at bounding box center [100, 20] width 10 height 10
click at [55, 87] on span "ritahrai" at bounding box center [94, 89] width 129 height 10
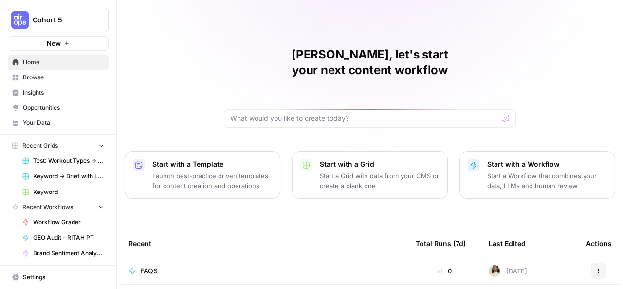
click at [98, 147] on icon "button" at bounding box center [101, 145] width 7 height 7
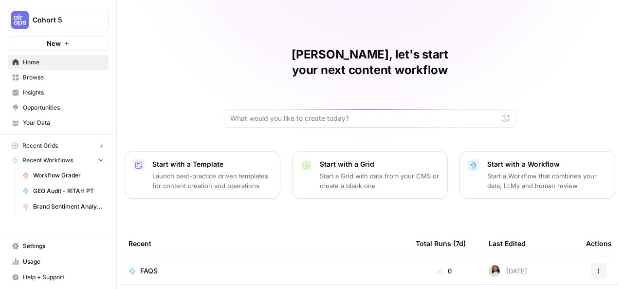
click at [103, 158] on icon "button" at bounding box center [101, 159] width 7 height 7
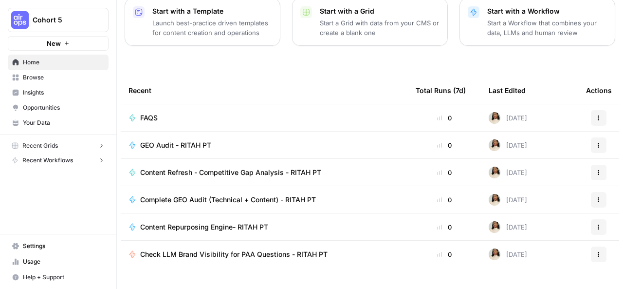
scroll to position [158, 0]
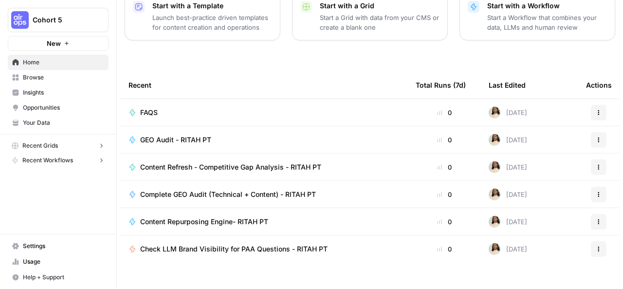
click at [238, 189] on span "Complete GEO Audit (Technical + Content) - RITAH PT" at bounding box center [228, 194] width 176 height 10
